Goal: Find specific page/section: Find specific page/section

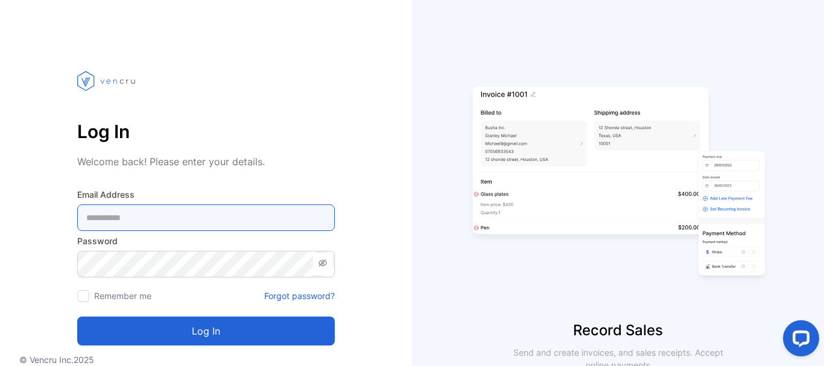
type Address-inputemail "**********"
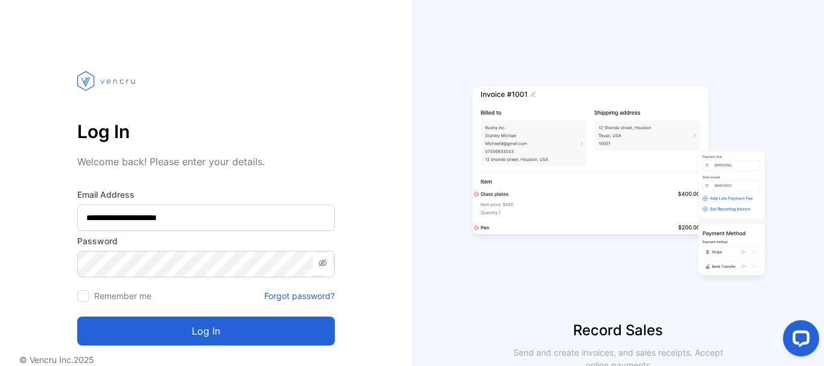
click at [167, 329] on button "Log in" at bounding box center [206, 331] width 258 height 29
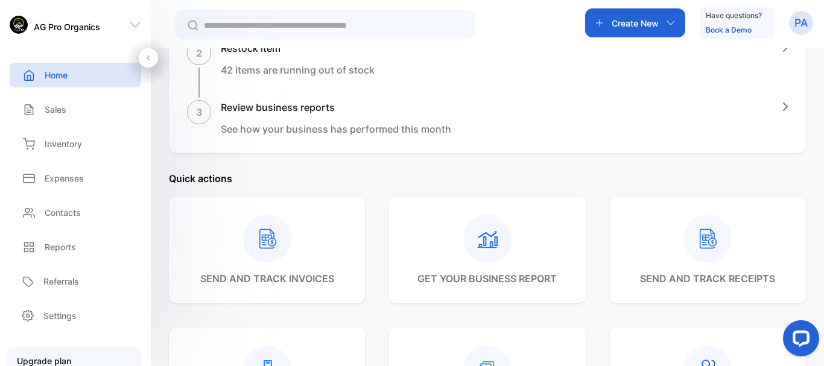
scroll to position [257, 0]
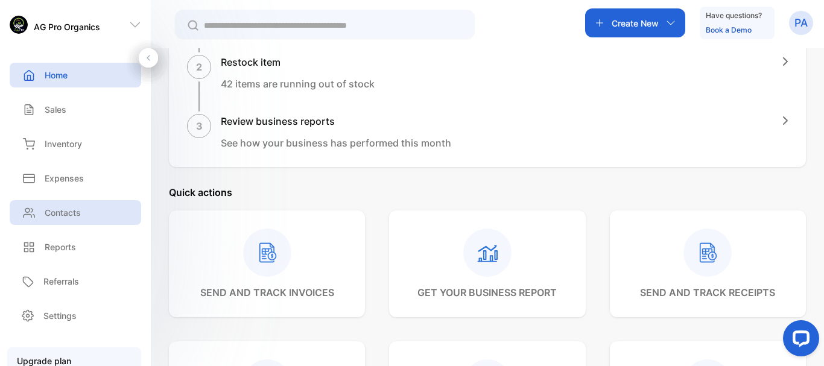
click at [62, 210] on p "Contacts" at bounding box center [63, 212] width 36 height 13
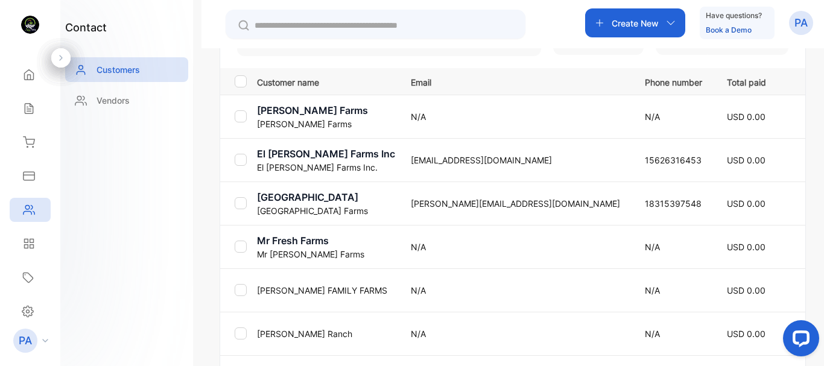
click at [301, 114] on p "[PERSON_NAME] Farms" at bounding box center [326, 110] width 139 height 14
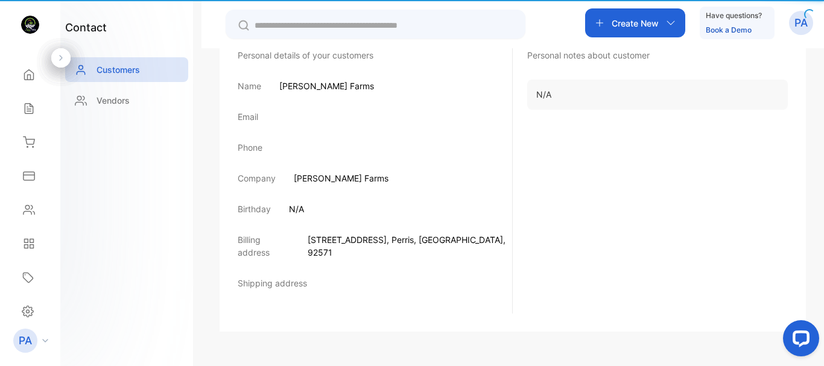
scroll to position [230, 0]
